Goal: Use online tool/utility: Utilize a website feature to perform a specific function

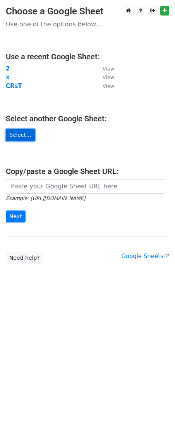
click at [16, 135] on link "Select..." at bounding box center [20, 135] width 29 height 12
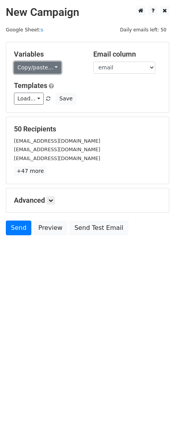
click at [54, 67] on link "Copy/paste..." at bounding box center [37, 68] width 47 height 12
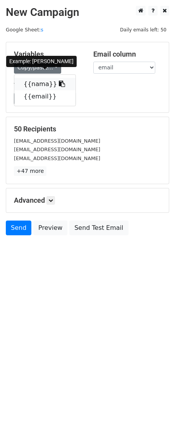
click at [59, 83] on icon at bounding box center [62, 84] width 6 height 6
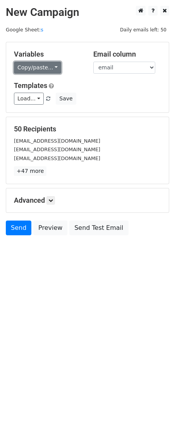
click at [53, 65] on link "Copy/paste..." at bounding box center [37, 68] width 47 height 12
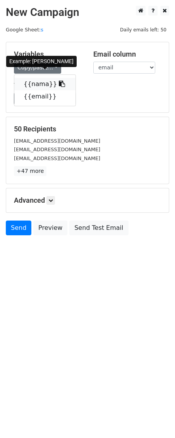
click at [59, 83] on icon at bounding box center [62, 84] width 6 height 6
